Goal: Navigation & Orientation: Find specific page/section

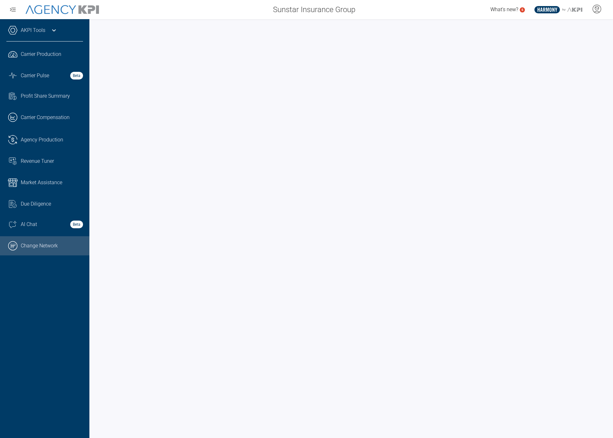
click at [13, 251] on link ".cls-1{fill:none;stroke:#000;stroke-linecap:round;stroke-linejoin:round;stroke-…" at bounding box center [44, 245] width 89 height 19
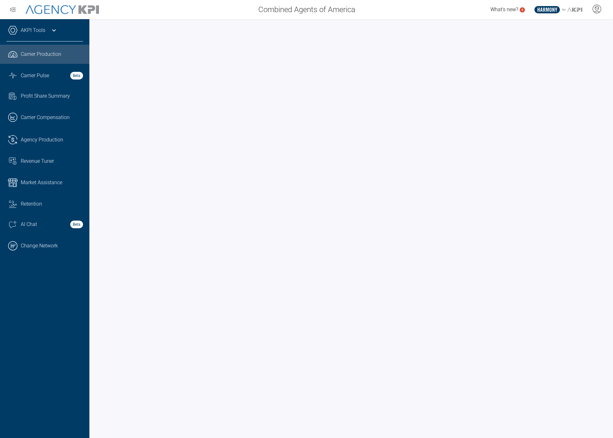
click at [45, 25] on div "AKPI Tools AMS Data Upload Carrier Mapping Core Production Data Upload Agency C…" at bounding box center [44, 228] width 89 height 419
click at [47, 29] on div "AKPI Tools" at bounding box center [44, 34] width 77 height 16
click at [15, 28] on icon at bounding box center [13, 31] width 10 height 10
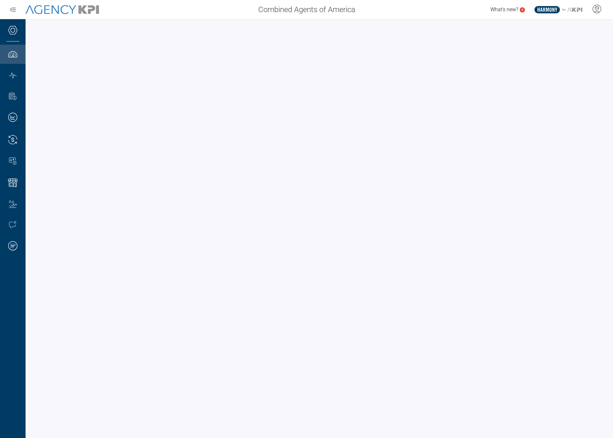
click at [106, 22] on div at bounding box center [319, 228] width 587 height 419
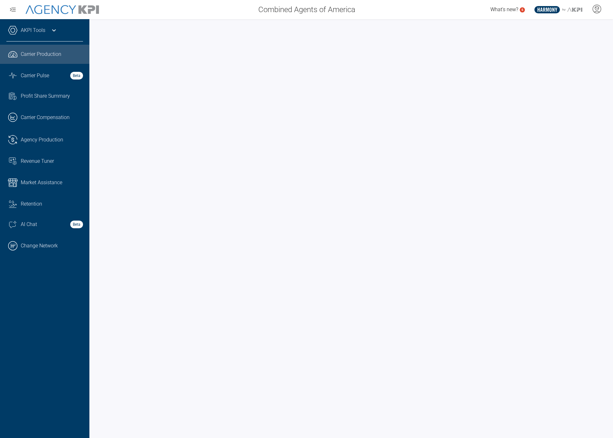
click at [15, 26] on icon at bounding box center [12, 30] width 9 height 8
click at [11, 32] on icon at bounding box center [13, 31] width 10 height 10
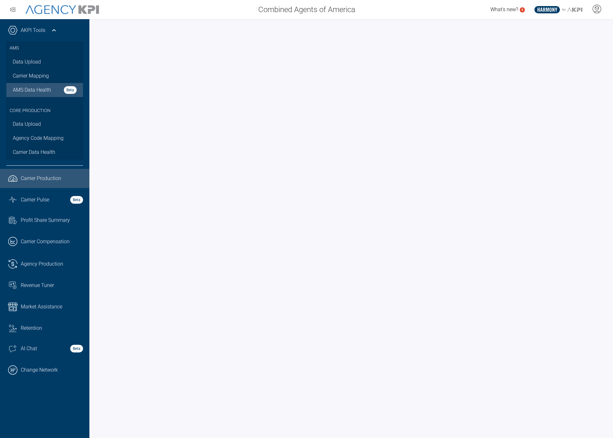
click at [35, 87] on span "AMS Data Health" at bounding box center [32, 90] width 38 height 8
